Goal: Find contact information: Find contact information

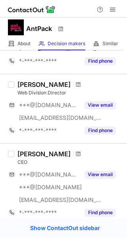
scroll to position [119, 0]
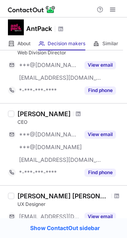
scroll to position [79, 0]
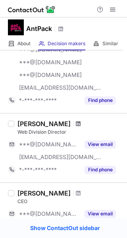
click at [81, 123] on span at bounding box center [78, 124] width 5 height 6
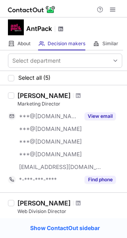
click at [63, 26] on span at bounding box center [61, 29] width 6 height 6
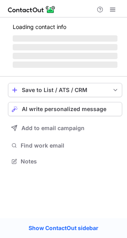
scroll to position [4, 4]
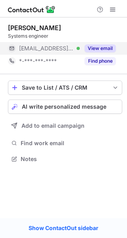
click at [97, 46] on button "View email" at bounding box center [100, 48] width 31 height 8
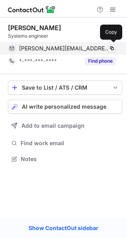
click at [102, 50] on span "emmanuel.guariato@antpack.co" at bounding box center [64, 48] width 91 height 7
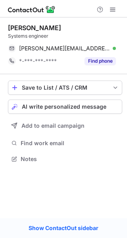
scroll to position [153, 127]
drag, startPoint x: 82, startPoint y: 24, endPoint x: 6, endPoint y: 22, distance: 76.2
click at [6, 22] on div "EMMANUEL GUARIATO Systems engineer emmanuel.guariato@antpack.co Verified Copy *…" at bounding box center [63, 94] width 127 height 154
copy div "[PERSON_NAME]"
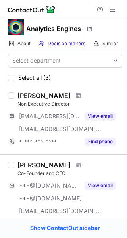
click at [90, 26] on span at bounding box center [90, 29] width 6 height 6
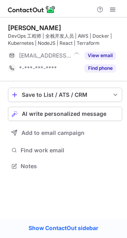
scroll to position [160, 127]
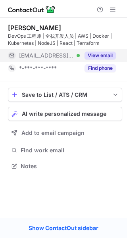
click at [92, 55] on button "View email" at bounding box center [100, 56] width 31 height 8
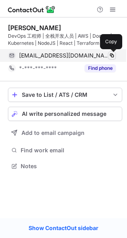
click at [110, 54] on span at bounding box center [112, 55] width 6 height 6
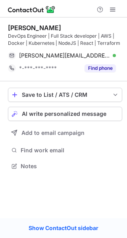
scroll to position [160, 127]
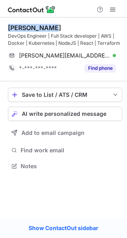
drag, startPoint x: 49, startPoint y: 27, endPoint x: 8, endPoint y: 27, distance: 41.3
click at [8, 27] on div "[PERSON_NAME]" at bounding box center [65, 28] width 114 height 8
copy div "[PERSON_NAME]"
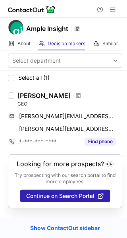
click at [75, 31] on span at bounding box center [77, 29] width 6 height 6
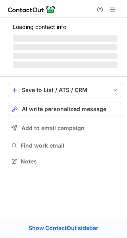
scroll to position [160, 127]
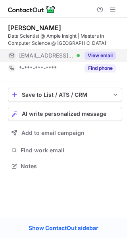
click at [107, 52] on button "View email" at bounding box center [100, 56] width 31 height 8
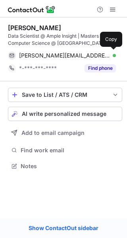
click at [107, 52] on div "dheeraj@ampleinsight.com Verified" at bounding box center [67, 55] width 97 height 7
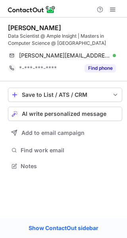
scroll to position [160, 127]
drag, startPoint x: 68, startPoint y: 28, endPoint x: 9, endPoint y: 25, distance: 58.8
click at [9, 25] on div "[PERSON_NAME]" at bounding box center [65, 28] width 114 height 8
copy div "[PERSON_NAME]"
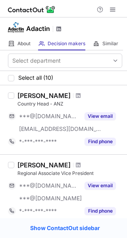
click at [59, 30] on span at bounding box center [59, 29] width 6 height 6
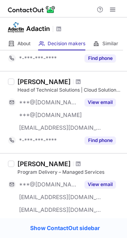
scroll to position [595, 0]
click at [76, 79] on span at bounding box center [78, 82] width 5 height 6
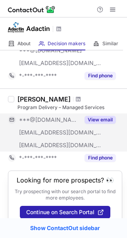
scroll to position [671, 0]
